Goal: Task Accomplishment & Management: Manage account settings

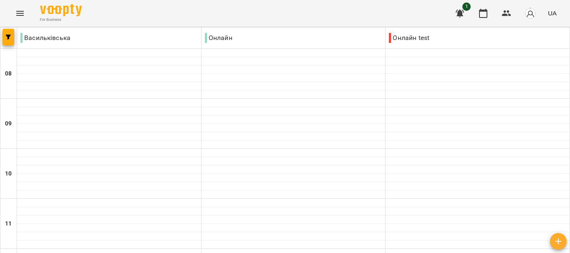
scroll to position [53, 0]
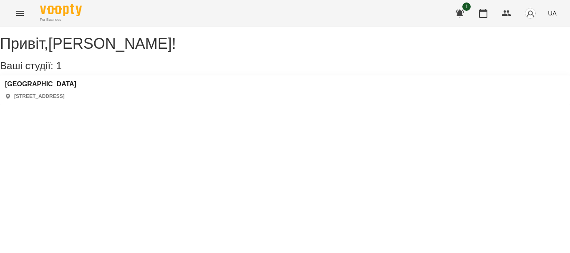
click at [65, 100] on p "[STREET_ADDRESS]" at bounding box center [39, 96] width 50 height 7
click at [63, 88] on h3 "[GEOGRAPHIC_DATA]" at bounding box center [40, 84] width 71 height 8
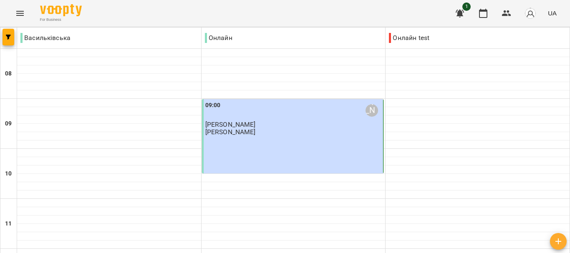
type input "**********"
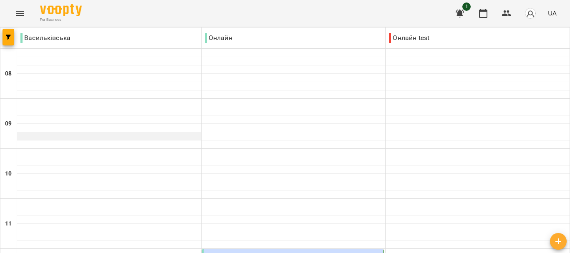
scroll to position [249, 0]
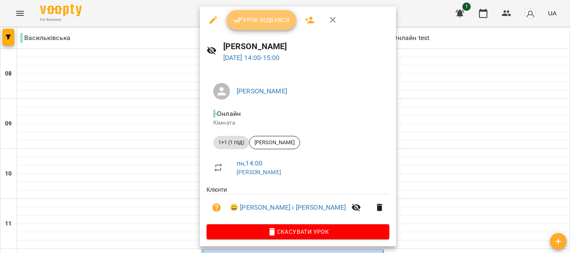
click at [279, 25] on span "Урок відбувся" at bounding box center [261, 20] width 57 height 10
